Goal: Task Accomplishment & Management: Manage account settings

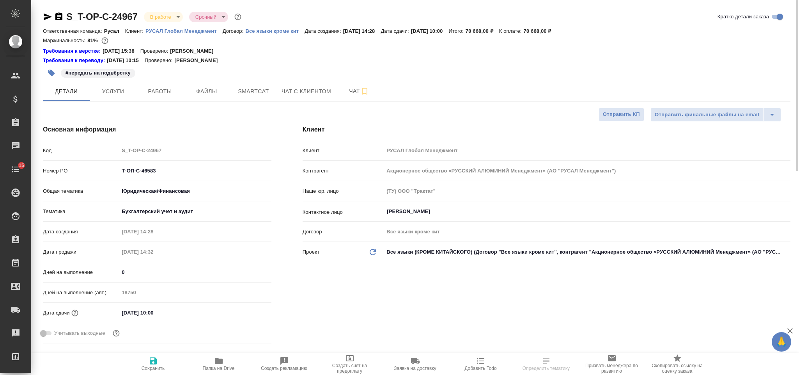
select select "RU"
drag, startPoint x: 170, startPoint y: 173, endPoint x: 110, endPoint y: 174, distance: 59.7
click at [110, 174] on div "Номер PO Т-ОП-С-46583" at bounding box center [157, 171] width 228 height 14
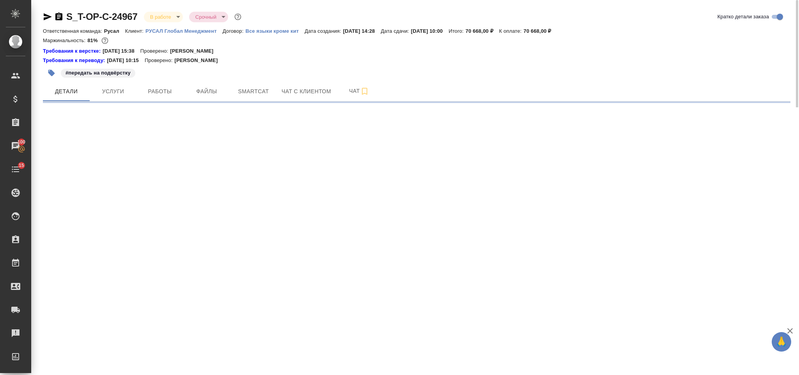
select select "RU"
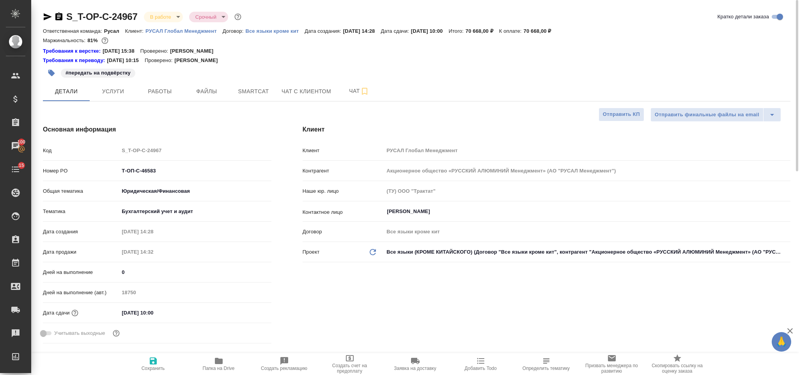
type textarea "x"
click at [166, 93] on span "Работы" at bounding box center [159, 92] width 37 height 10
click at [212, 95] on span "Файлы" at bounding box center [206, 92] width 37 height 10
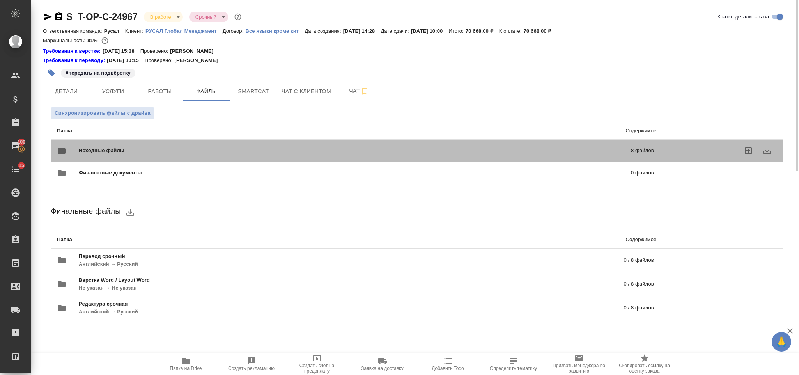
click at [167, 137] on div "Исходные файлы 8 файлов" at bounding box center [355, 150] width 613 height 34
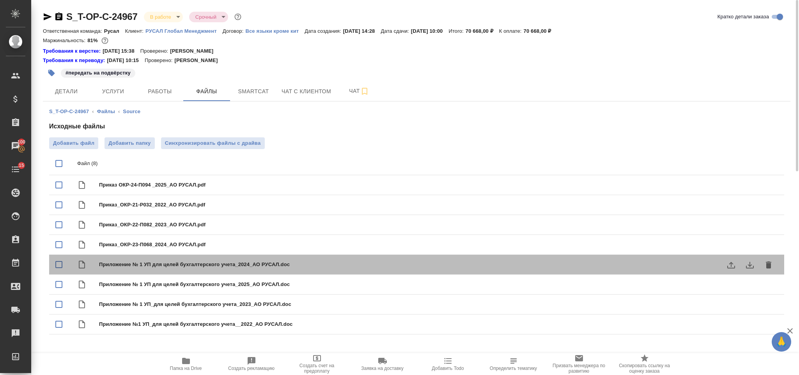
click at [157, 268] on span "Приложение № 1 УП для целей бухгалтерского учета_2024_АО РУСАЛ.doc" at bounding box center [432, 264] width 666 height 8
checkbox input "true"
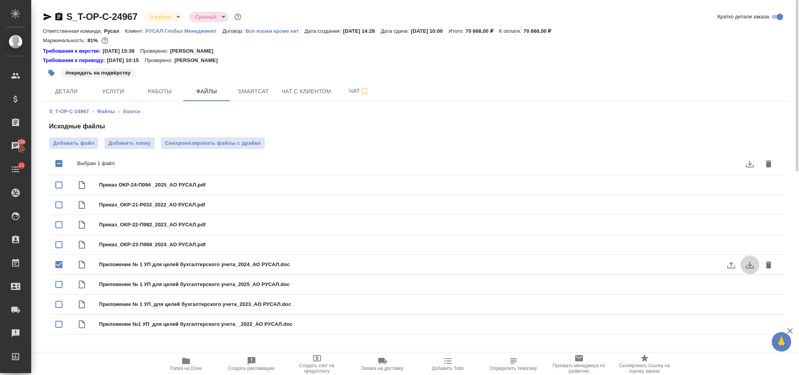
click at [747, 264] on icon "download" at bounding box center [749, 264] width 9 height 9
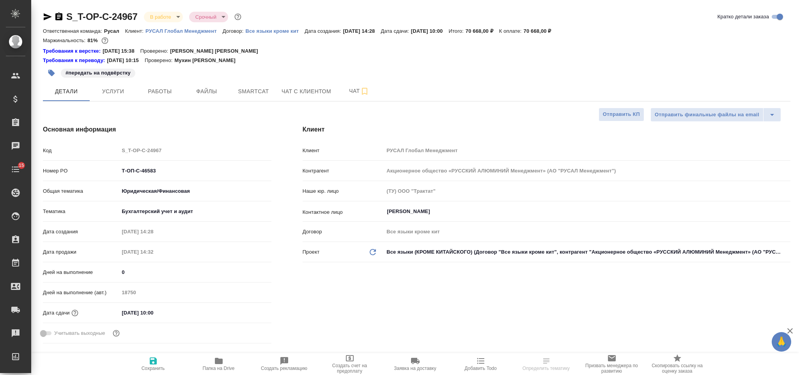
select select "RU"
click at [126, 85] on button "Услуги" at bounding box center [113, 90] width 47 height 19
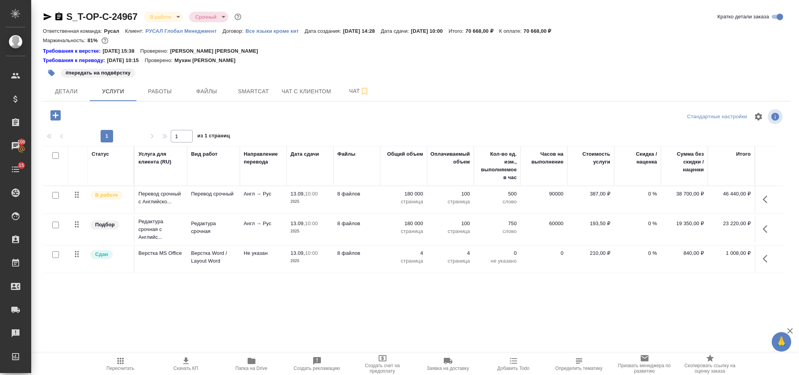
click at [57, 195] on input "checkbox" at bounding box center [55, 195] width 7 height 7
checkbox input "true"
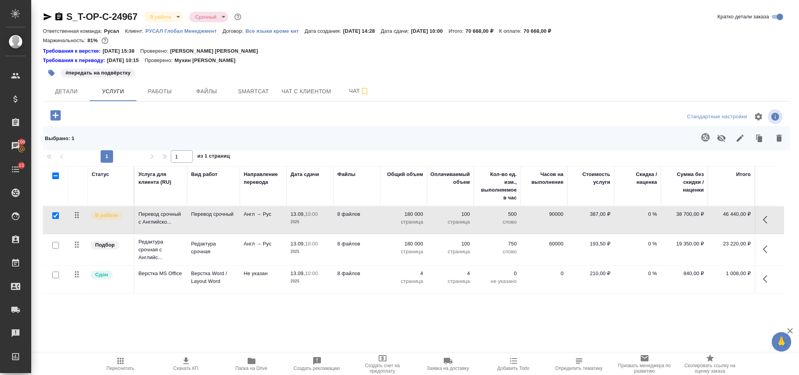
click at [54, 246] on input "checkbox" at bounding box center [55, 245] width 7 height 7
checkbox input "true"
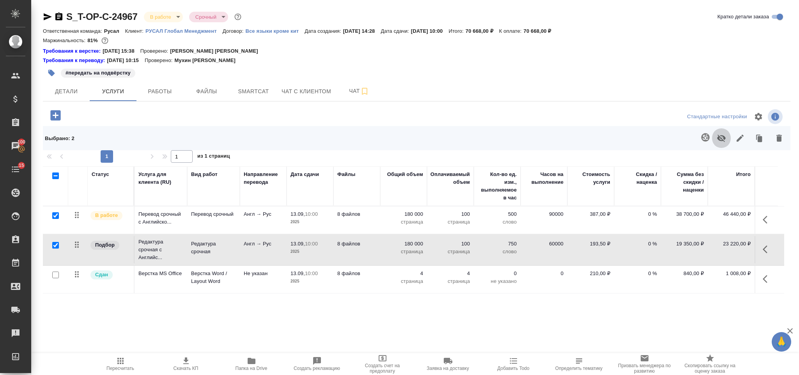
click at [724, 137] on icon "button" at bounding box center [721, 138] width 9 height 7
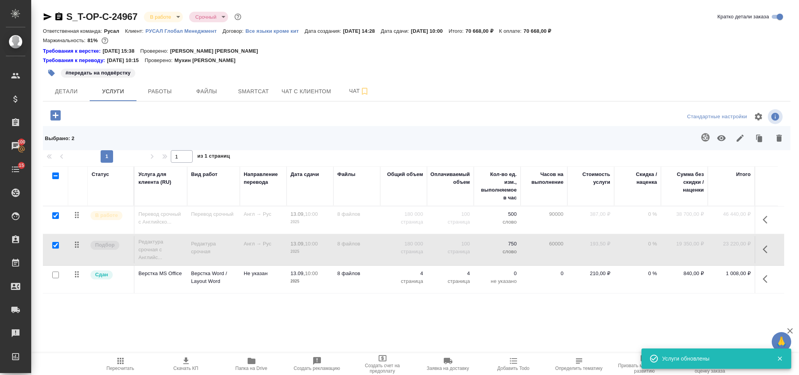
click at [310, 217] on p "10:00" at bounding box center [311, 214] width 13 height 6
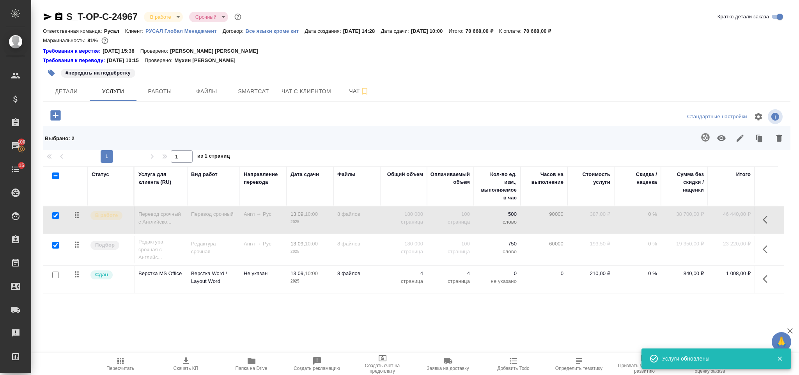
click at [310, 217] on p "10:00" at bounding box center [311, 214] width 13 height 6
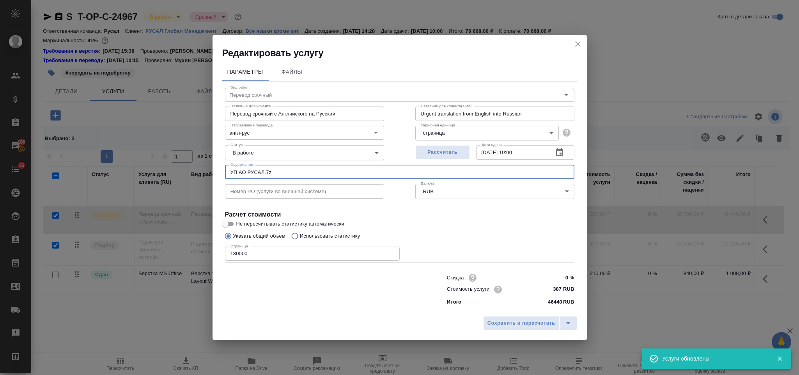
drag, startPoint x: 289, startPoint y: 175, endPoint x: 223, endPoint y: 172, distance: 66.4
click at [223, 172] on div "Вид работ Перевод срочный Вид работ Название для клиента Перевод срочный с Англ…" at bounding box center [400, 194] width 356 height 227
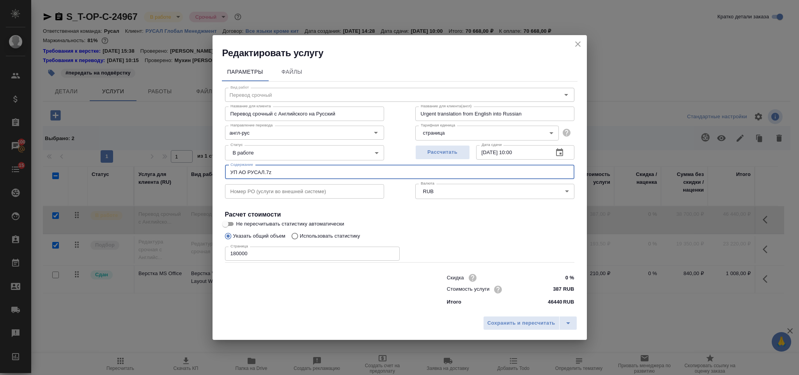
click at [577, 41] on icon "close" at bounding box center [577, 43] width 9 height 9
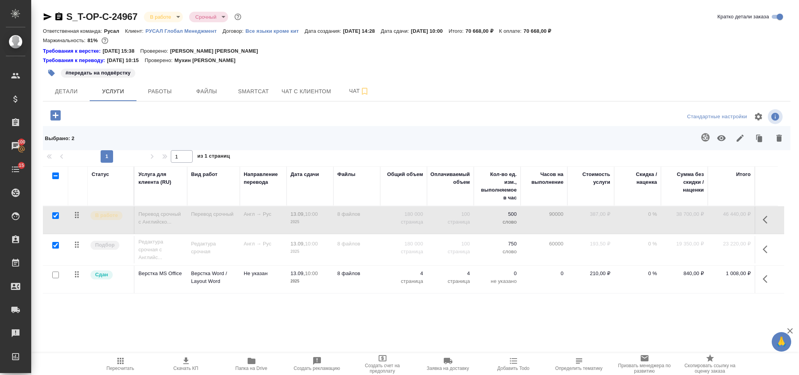
click at [121, 359] on icon "button" at bounding box center [120, 360] width 9 height 9
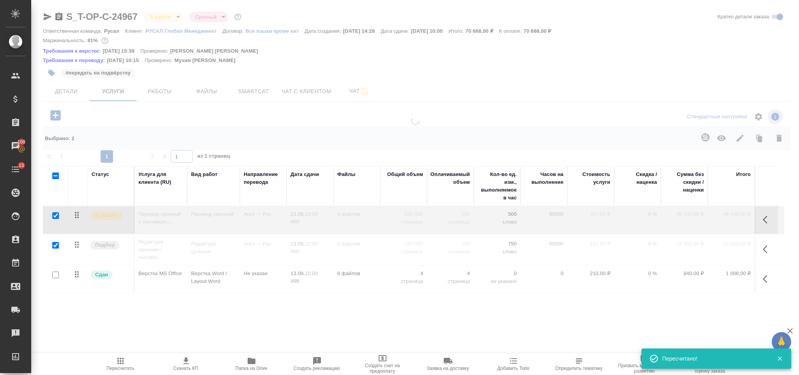
type input "normal"
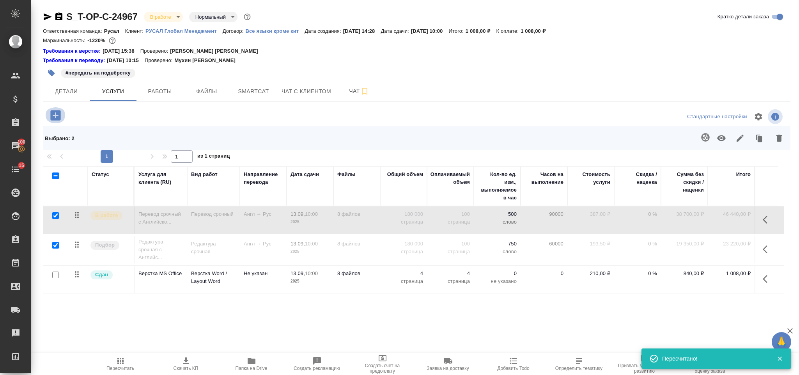
click at [58, 110] on icon "button" at bounding box center [56, 115] width 14 height 14
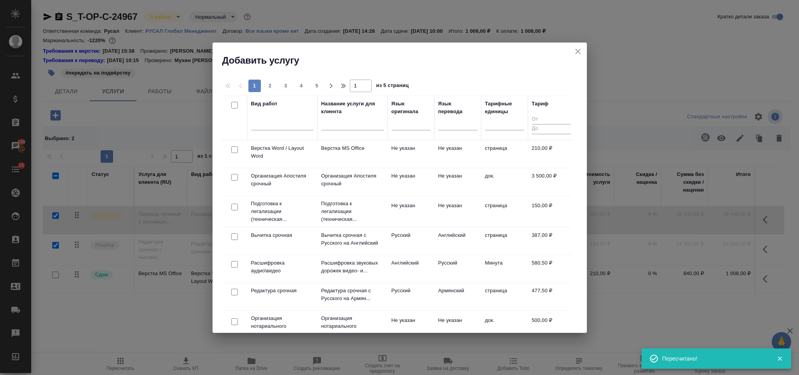
click at [413, 119] on div at bounding box center [410, 122] width 39 height 11
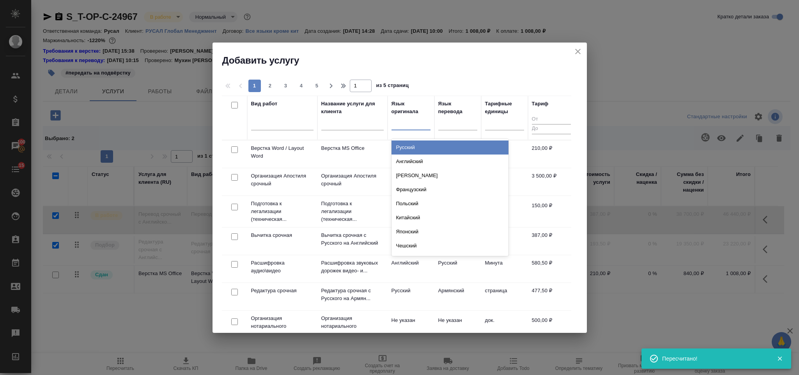
click at [429, 144] on div "Русский" at bounding box center [449, 147] width 117 height 14
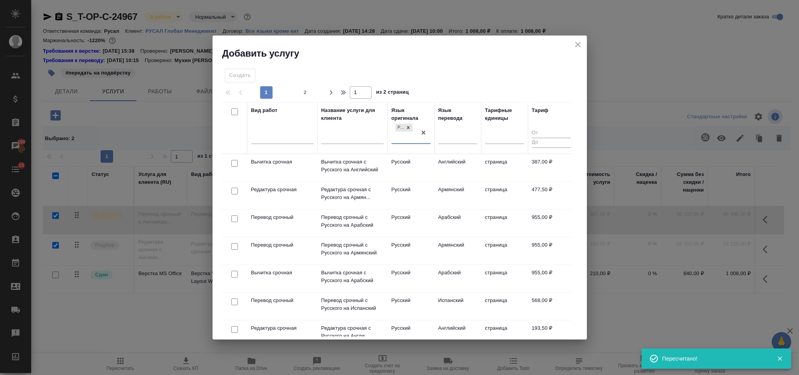
click at [453, 127] on div "Язык перевода" at bounding box center [457, 127] width 39 height 43
click at [458, 135] on div at bounding box center [457, 135] width 39 height 11
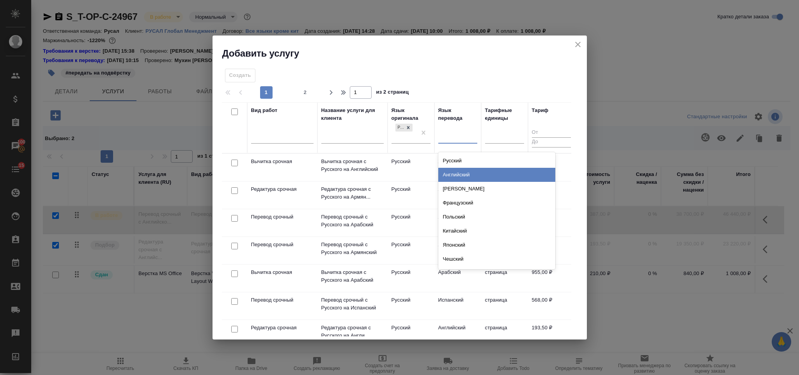
click at [469, 176] on div "Английский" at bounding box center [496, 175] width 117 height 14
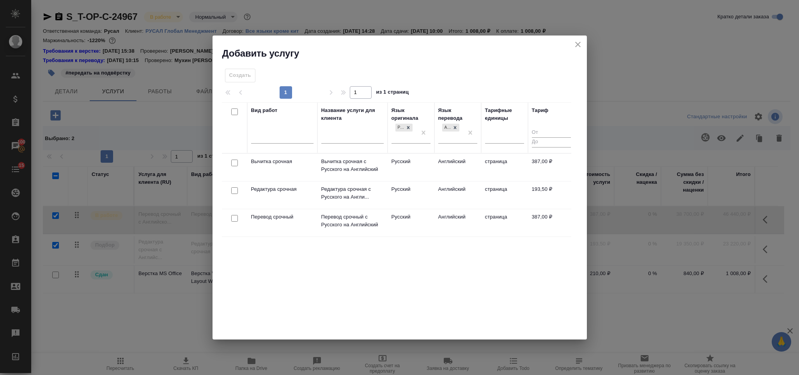
click at [234, 219] on input "checkbox" at bounding box center [234, 218] width 7 height 7
checkbox input "true"
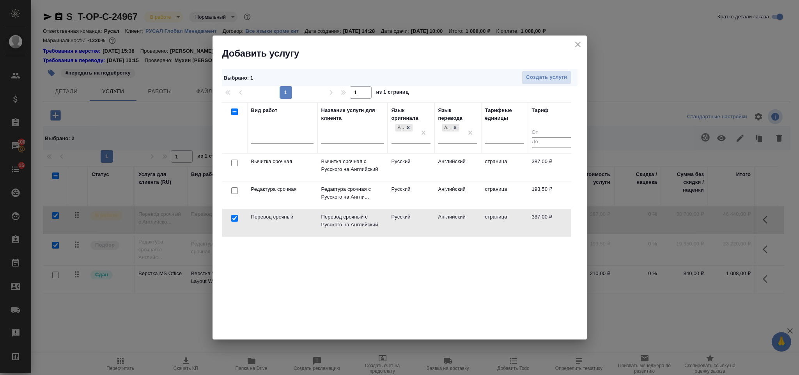
click at [232, 195] on div at bounding box center [235, 190] width 18 height 11
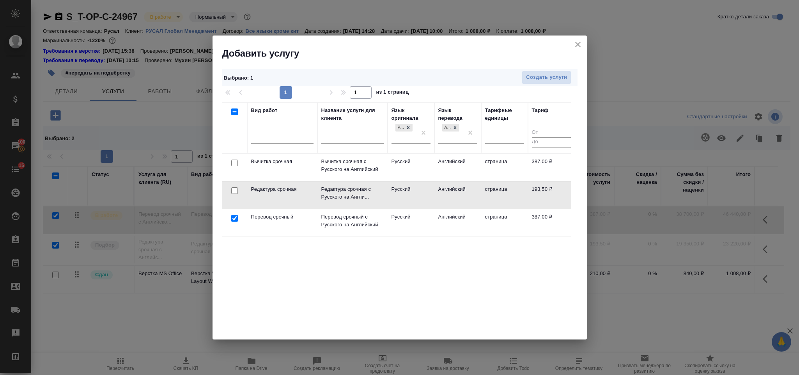
click at [237, 193] on input "checkbox" at bounding box center [234, 190] width 7 height 7
checkbox input "true"
click at [552, 75] on span "Создать услуги" at bounding box center [546, 77] width 41 height 9
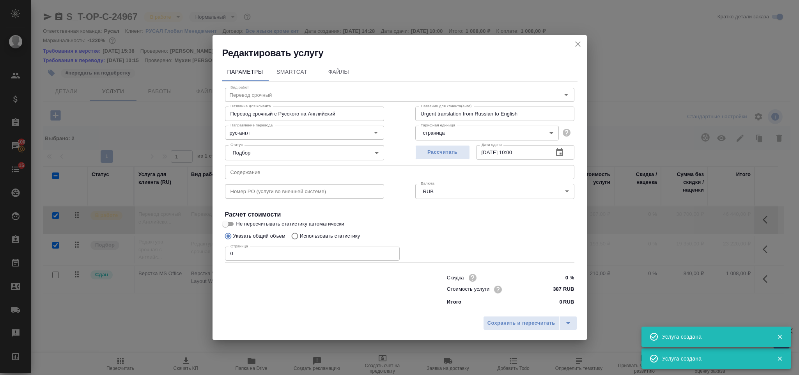
type input "Перевод срочный"
type input "Перевод срочный с Русского на Английский"
type input "Urgent translation from Russian to English"
type input "387 RUB"
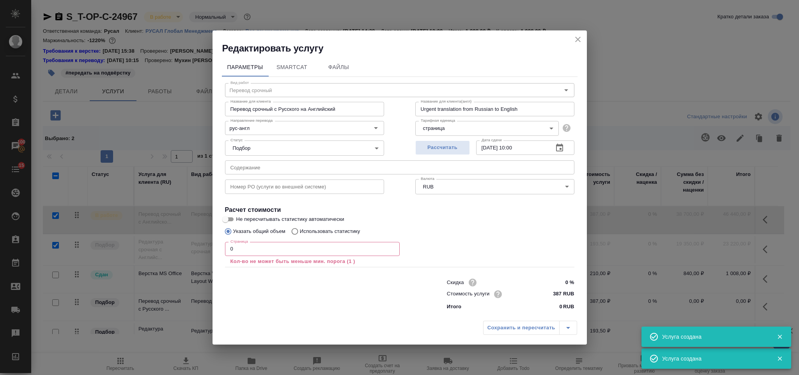
click at [330, 167] on input "text" at bounding box center [399, 167] width 349 height 14
paste input "УП АО РУСАЛ.7z"
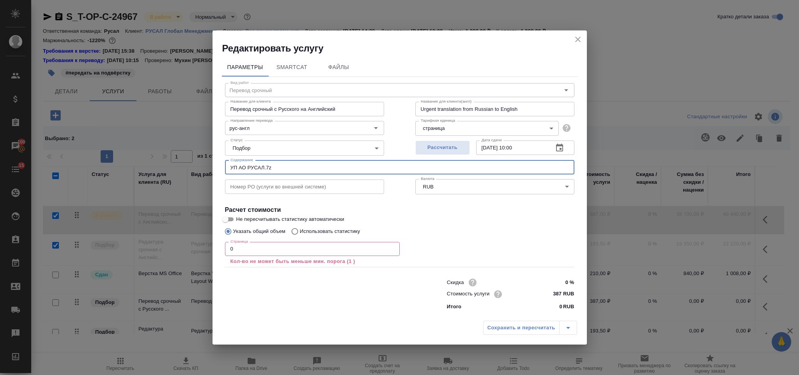
type input "УП АО РУСАЛ.7z"
click at [235, 250] on input "0" at bounding box center [312, 249] width 175 height 14
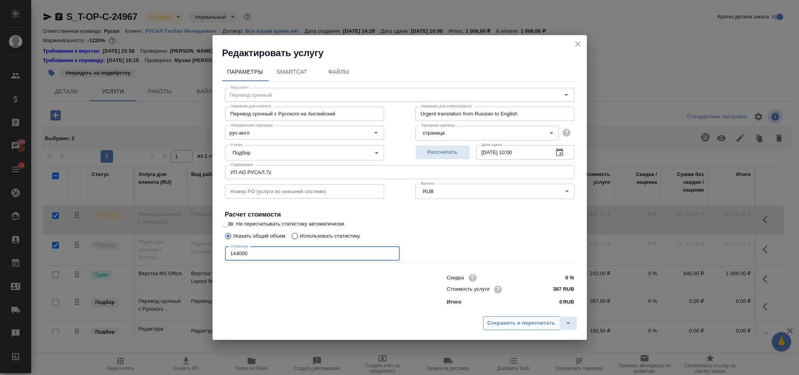
type input "144000"
click at [521, 320] on span "Сохранить и пересчитать" at bounding box center [521, 323] width 68 height 9
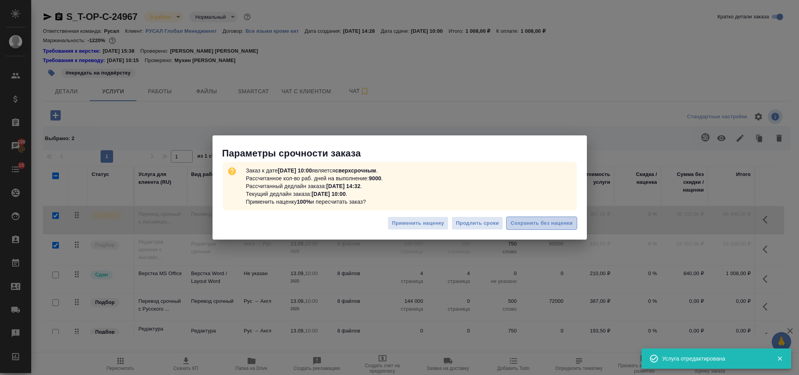
click at [561, 216] on button "Сохранить без наценки" at bounding box center [541, 223] width 71 height 14
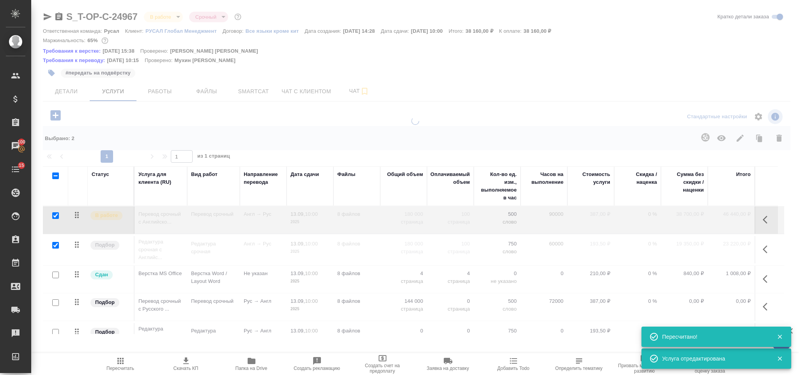
type input "urgent"
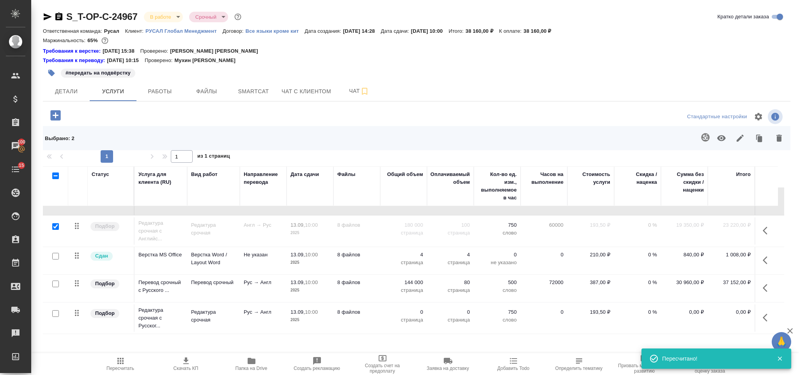
scroll to position [28, 0]
click at [765, 283] on icon "button" at bounding box center [767, 287] width 9 height 9
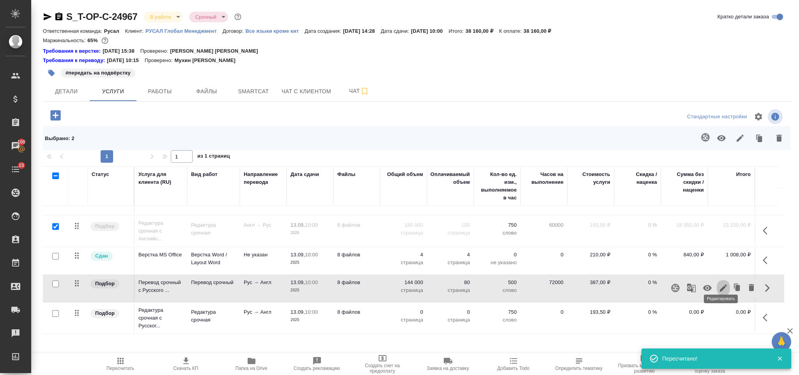
click at [719, 283] on icon "button" at bounding box center [723, 287] width 9 height 9
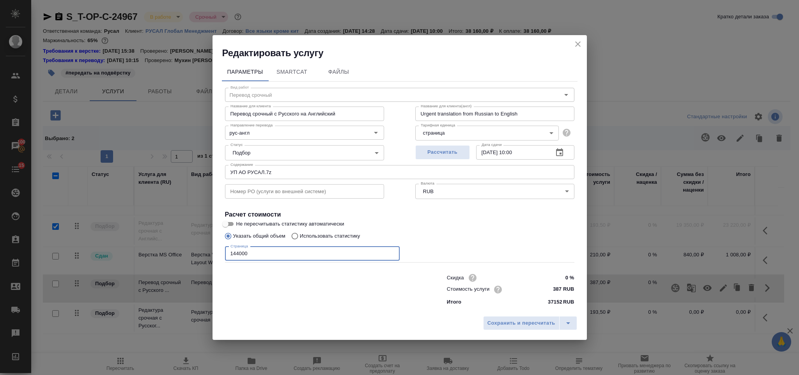
drag, startPoint x: 244, startPoint y: 254, endPoint x: 208, endPoint y: 255, distance: 35.5
click at [208, 255] on div "Редактировать услугу Параметры SmartCat Файлы Вид работ Перевод срочный Вид раб…" at bounding box center [399, 187] width 799 height 375
type input "180000"
click at [488, 323] on button "Сохранить и пересчитать" at bounding box center [521, 323] width 76 height 14
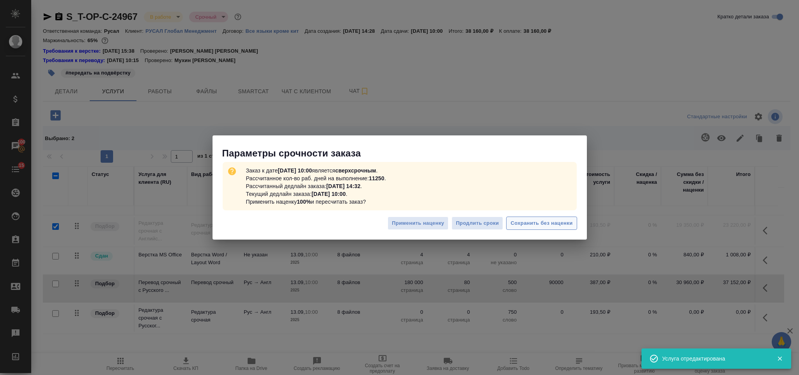
click at [530, 223] on span "Сохранить без наценки" at bounding box center [541, 223] width 62 height 9
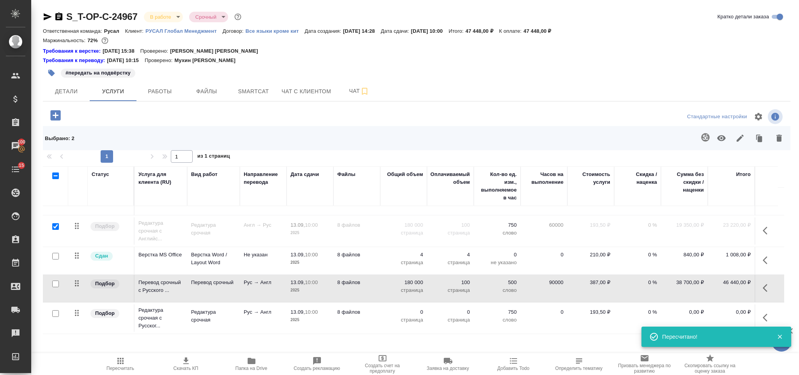
click at [765, 313] on icon "button" at bounding box center [767, 317] width 9 height 9
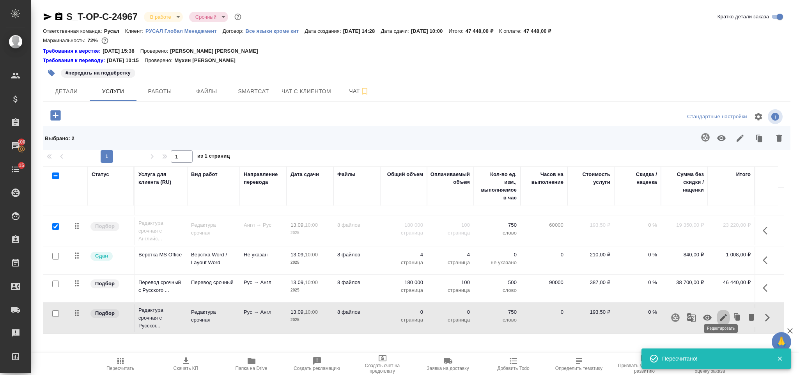
click at [723, 314] on icon "button" at bounding box center [723, 317] width 7 height 7
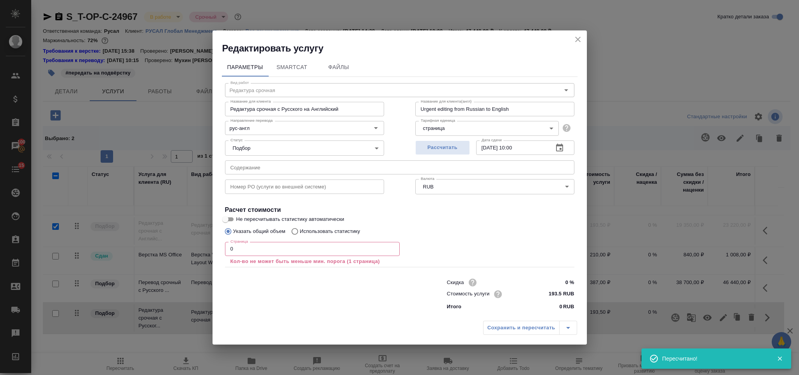
click at [239, 239] on div "Страница 0 Страница Кол-во не может быть меньше мин. порога (1 страница)" at bounding box center [312, 253] width 175 height 28
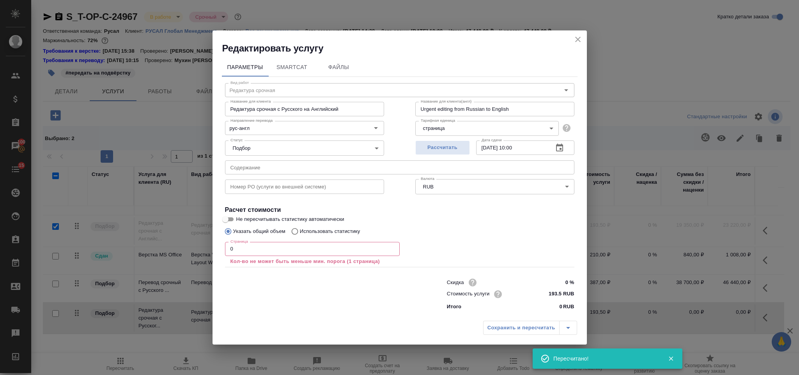
click at [254, 253] on input "0" at bounding box center [312, 249] width 175 height 14
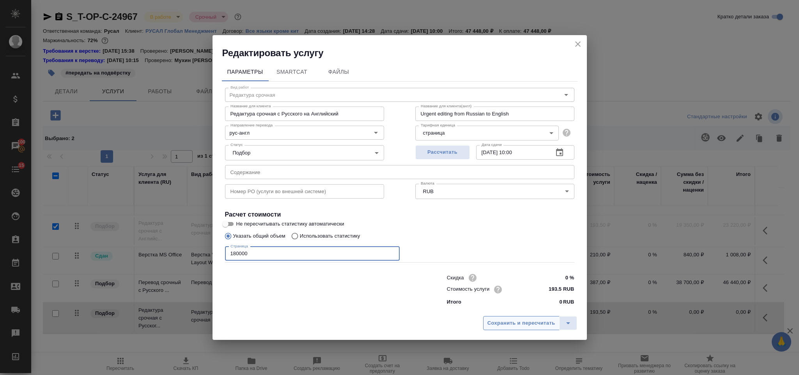
type input "180000"
click at [520, 316] on button "Сохранить и пересчитать" at bounding box center [521, 323] width 76 height 14
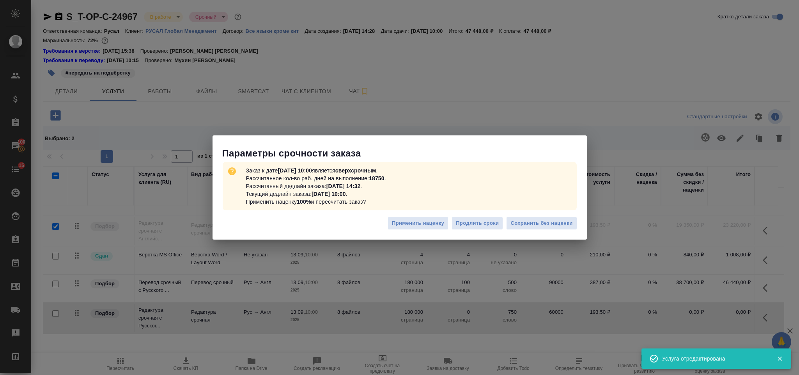
click at [526, 214] on div "Применить наценку Продлить сроки Сохранить без наценки" at bounding box center [399, 225] width 374 height 27
click at [525, 223] on span "Сохранить без наценки" at bounding box center [541, 223] width 62 height 9
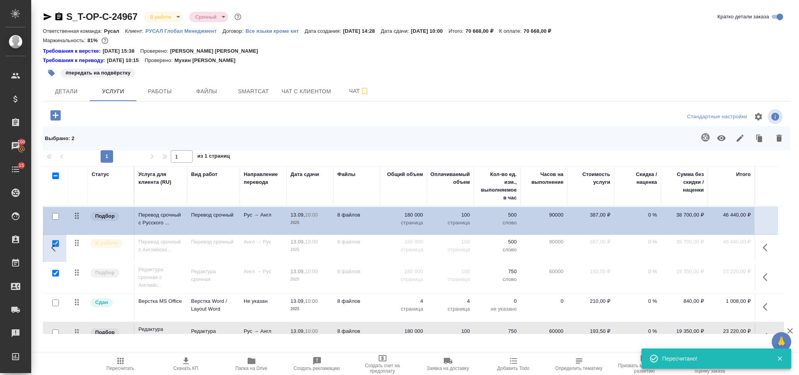
scroll to position [0, 0]
drag, startPoint x: 79, startPoint y: 304, endPoint x: 79, endPoint y: 212, distance: 92.4
click at [79, 212] on table "Статус Услуга для клиента (RU) Вид работ Направление перевода Дата сдачи Файлы …" at bounding box center [413, 259] width 741 height 187
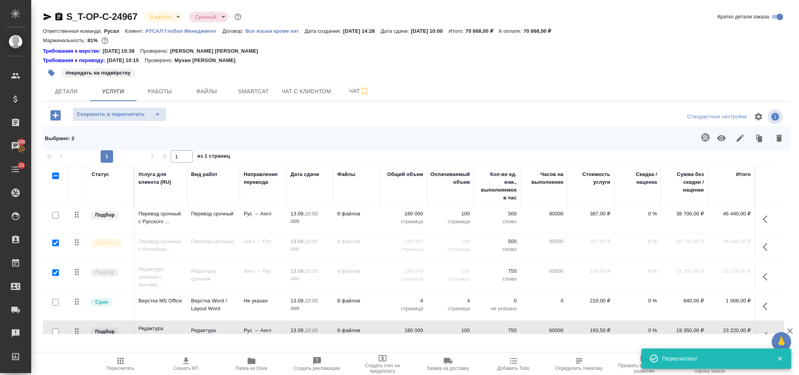
scroll to position [28, 0]
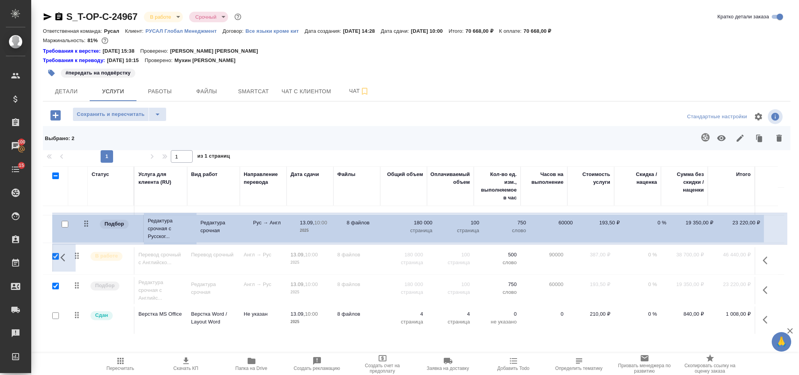
drag, startPoint x: 80, startPoint y: 304, endPoint x: 92, endPoint y: 218, distance: 87.3
click at [92, 218] on table "Статус Услуга для клиента (RU) Вид работ Направление перевода Дата сдачи Файлы …" at bounding box center [413, 240] width 741 height 186
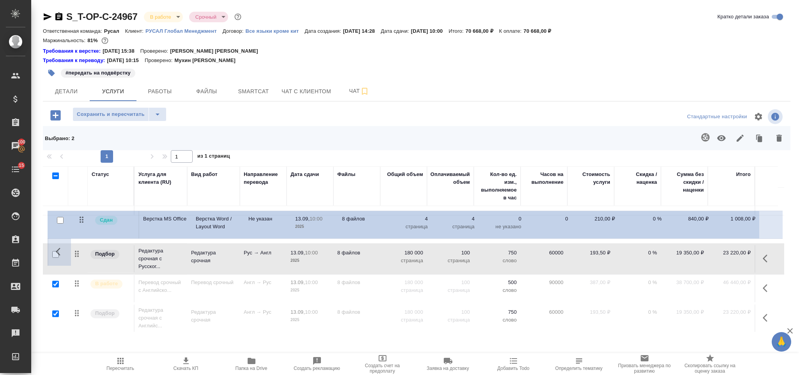
drag, startPoint x: 74, startPoint y: 310, endPoint x: 79, endPoint y: 219, distance: 91.8
click at [79, 219] on table "Статус Услуга для клиента (RU) Вид работ Направление перевода Дата сдачи Файлы …" at bounding box center [413, 240] width 741 height 186
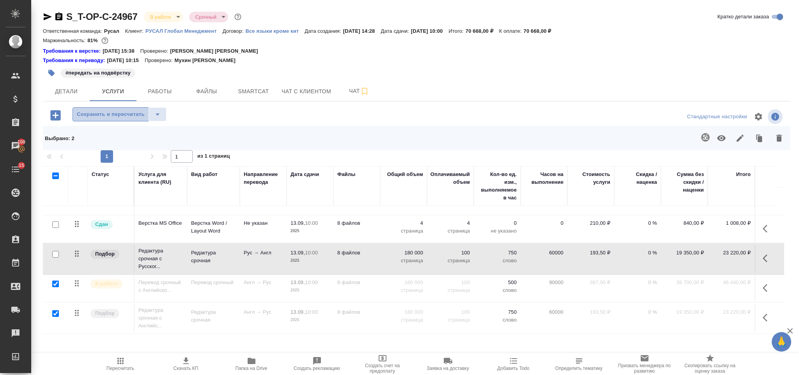
click at [111, 114] on span "Сохранить и пересчитать" at bounding box center [111, 114] width 68 height 9
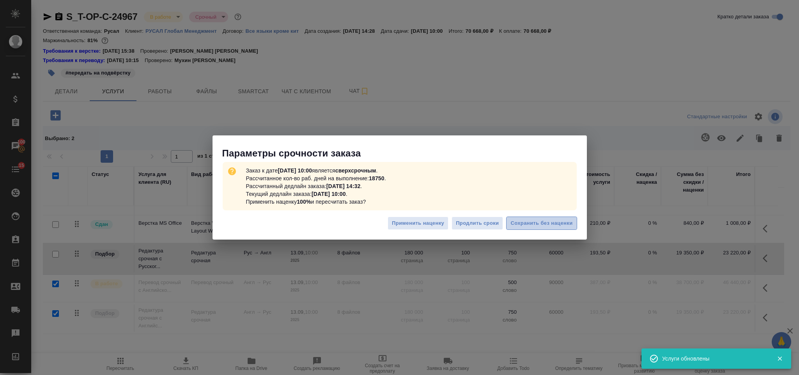
click at [518, 222] on span "Сохранить без наценки" at bounding box center [541, 223] width 62 height 9
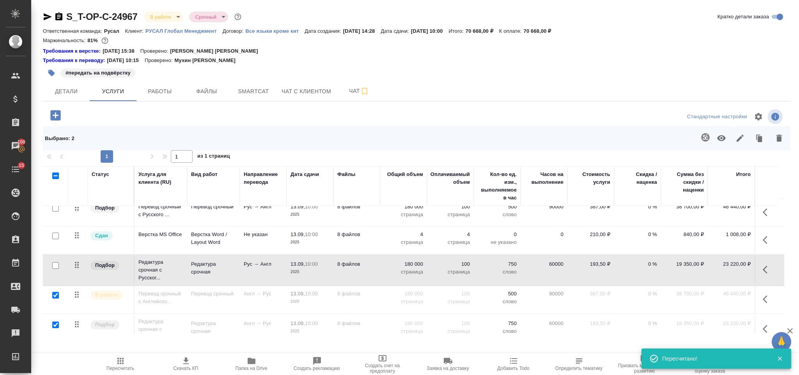
scroll to position [0, 0]
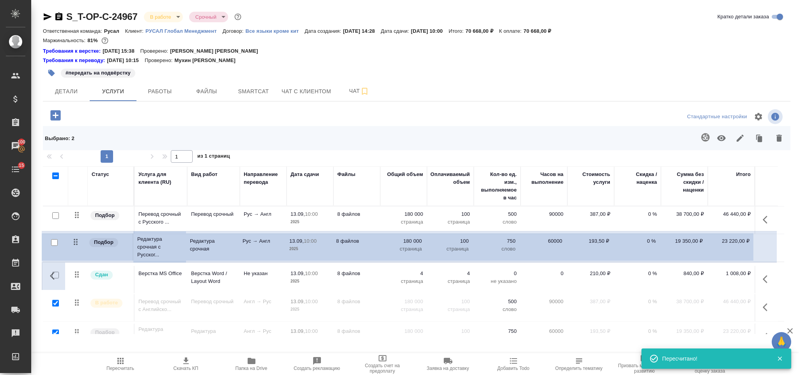
drag, startPoint x: 80, startPoint y: 274, endPoint x: 78, endPoint y: 239, distance: 35.5
click at [78, 239] on table "Статус Услуга для клиента (RU) Вид работ Направление перевода Дата сдачи Файлы …" at bounding box center [413, 259] width 741 height 187
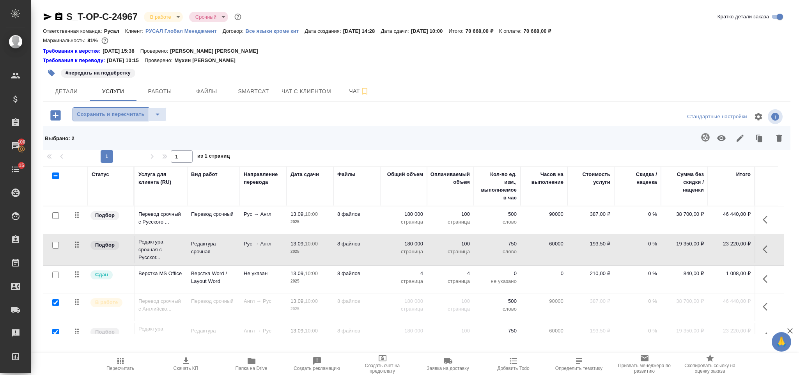
click at [109, 120] on button "Сохранить и пересчитать" at bounding box center [111, 114] width 76 height 14
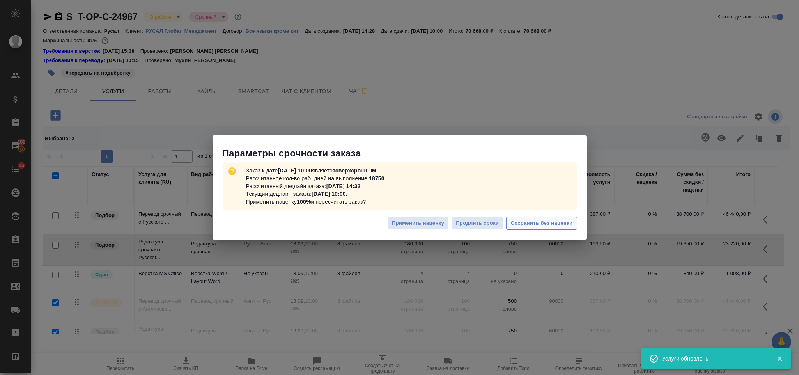
click at [554, 219] on span "Сохранить без наценки" at bounding box center [541, 223] width 62 height 9
